Goal: Entertainment & Leisure: Consume media (video, audio)

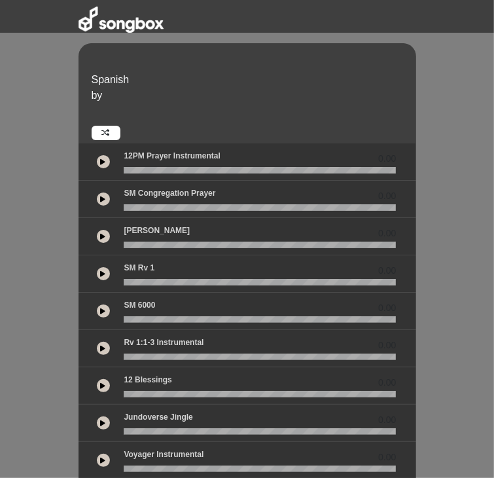
click at [101, 158] on icon at bounding box center [103, 161] width 5 height 7
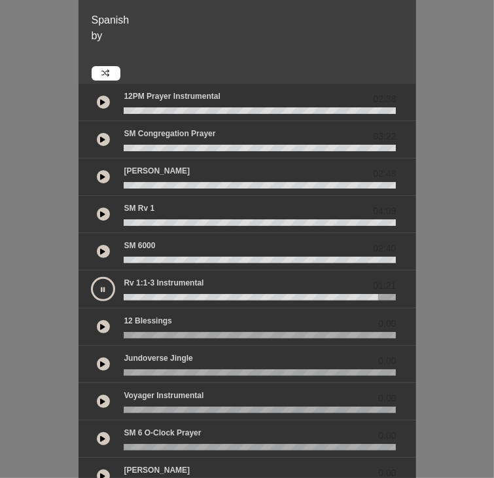
scroll to position [62, 0]
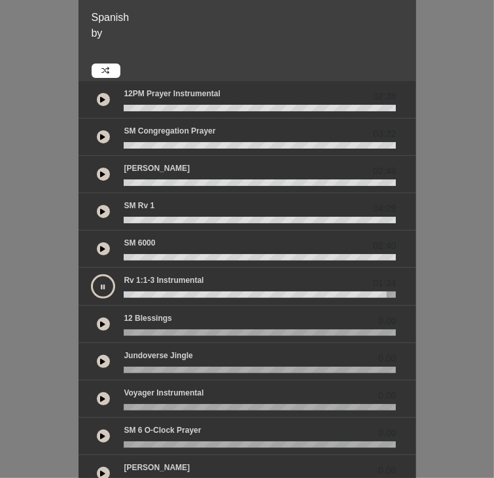
click at [97, 392] on button at bounding box center [103, 398] width 13 height 13
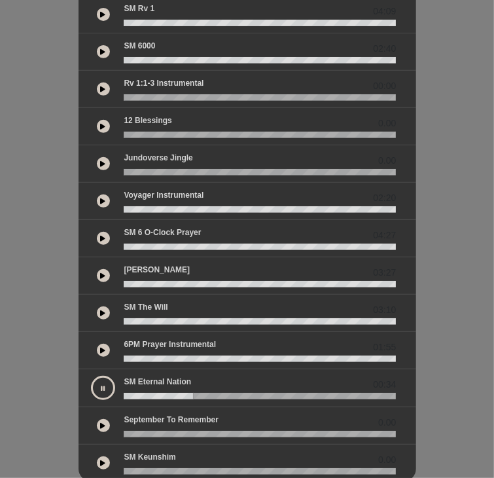
scroll to position [257, 0]
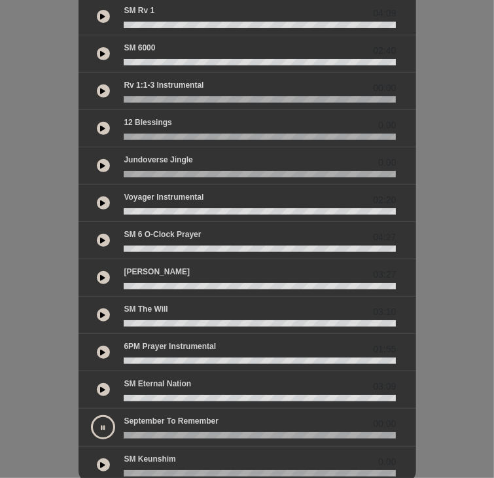
click at [101, 461] on icon at bounding box center [103, 464] width 5 height 7
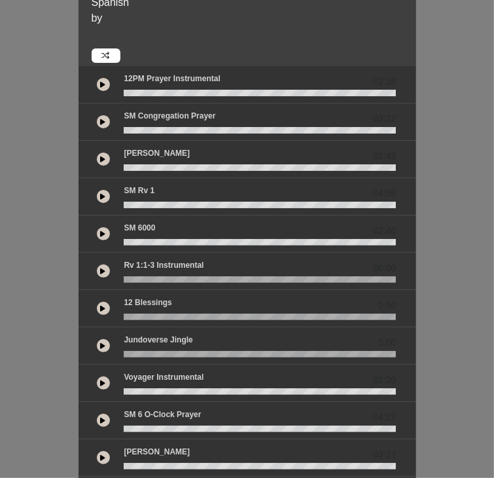
scroll to position [77, 0]
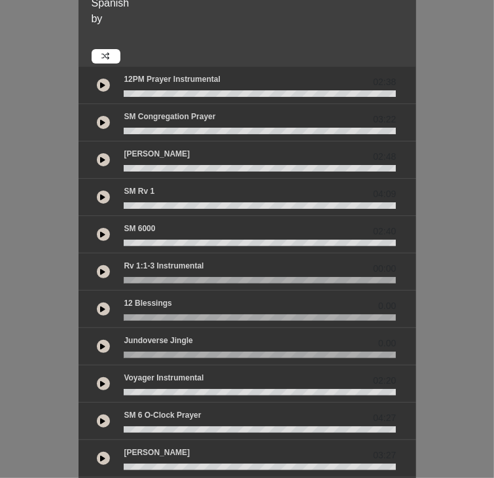
click at [101, 82] on icon at bounding box center [103, 85] width 5 height 7
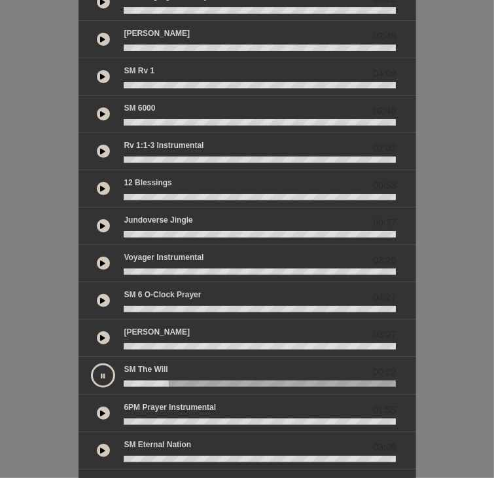
scroll to position [276, 0]
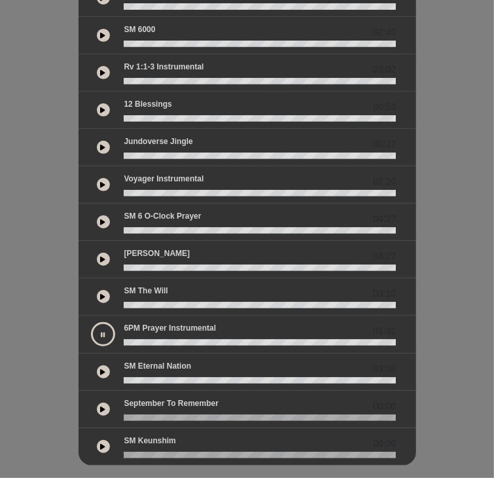
click at [127, 173] on p "Voyager Instrumental" at bounding box center [164, 179] width 80 height 12
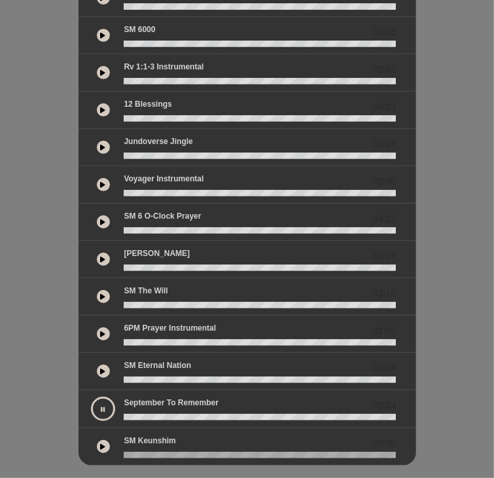
click at [97, 440] on button at bounding box center [103, 446] width 13 height 13
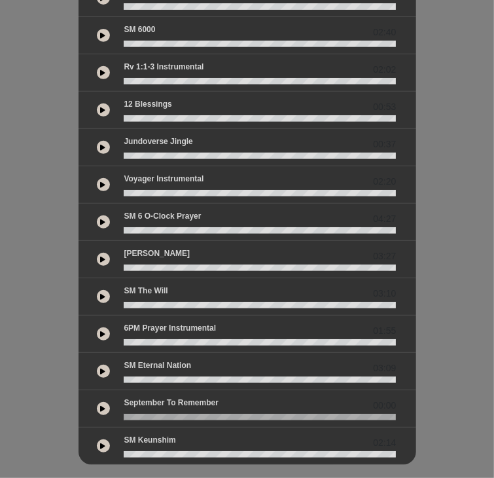
scroll to position [0, 0]
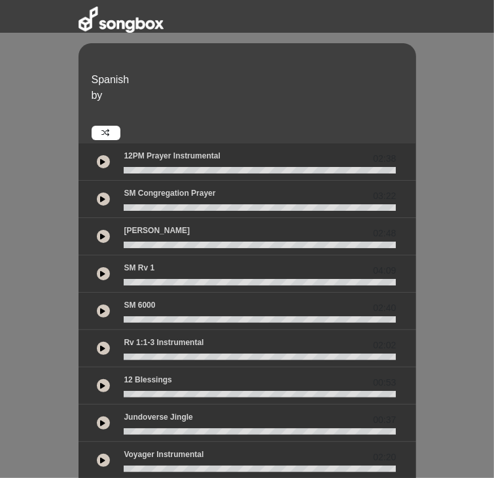
click at [97, 155] on button at bounding box center [103, 161] width 13 height 13
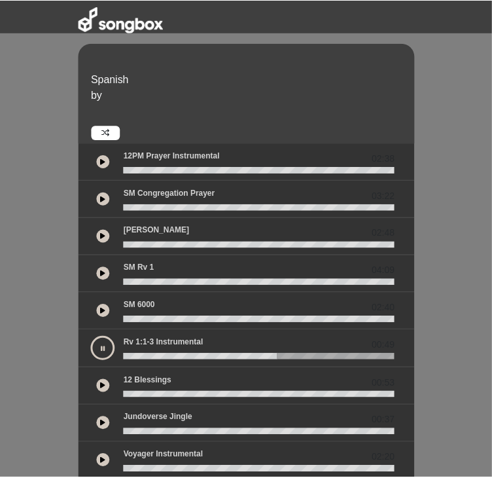
scroll to position [276, 0]
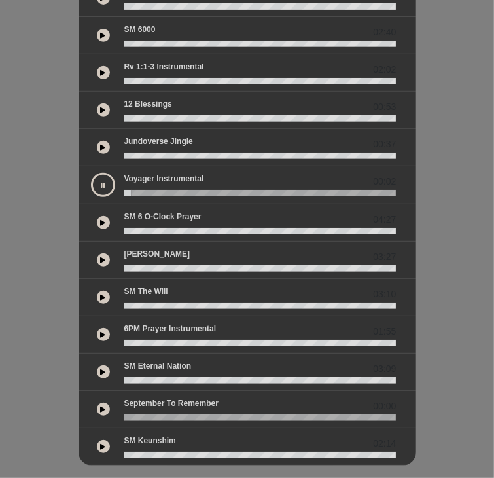
click at [91, 173] on button at bounding box center [103, 185] width 24 height 24
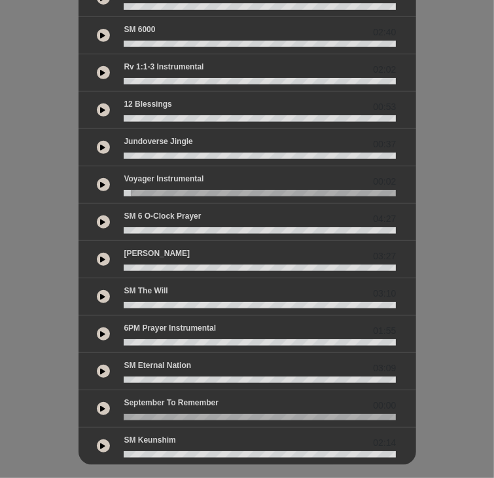
click at [97, 178] on button at bounding box center [103, 184] width 13 height 13
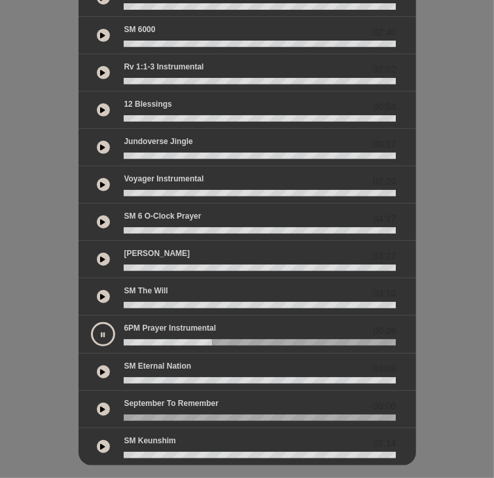
click at [91, 322] on button at bounding box center [103, 334] width 24 height 24
